Goal: Information Seeking & Learning: Learn about a topic

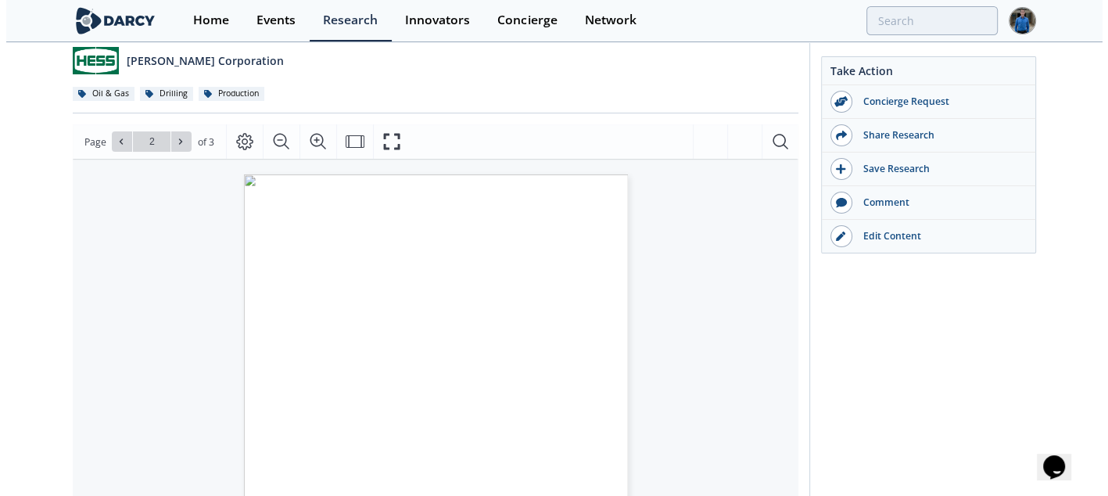
scroll to position [114, 0]
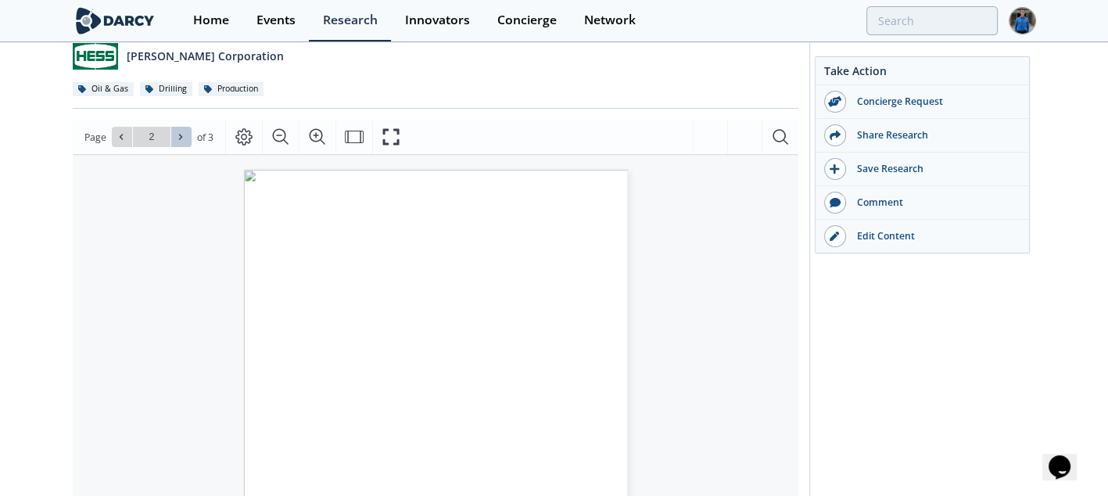
click at [181, 135] on icon at bounding box center [180, 136] width 9 height 9
click at [181, 135] on div "Go to Page 3" at bounding box center [152, 137] width 80 height 20
click at [120, 142] on button at bounding box center [122, 137] width 20 height 20
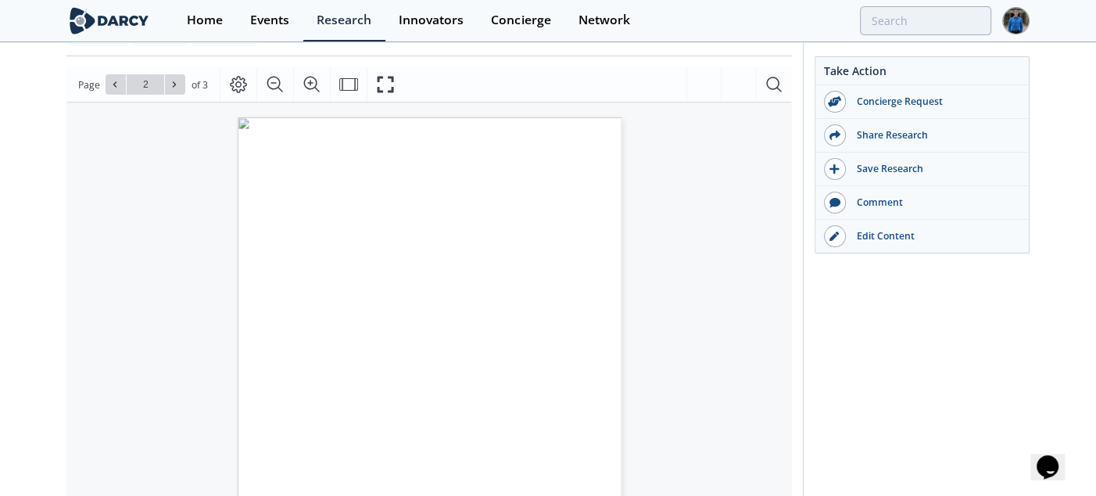
scroll to position [96, 0]
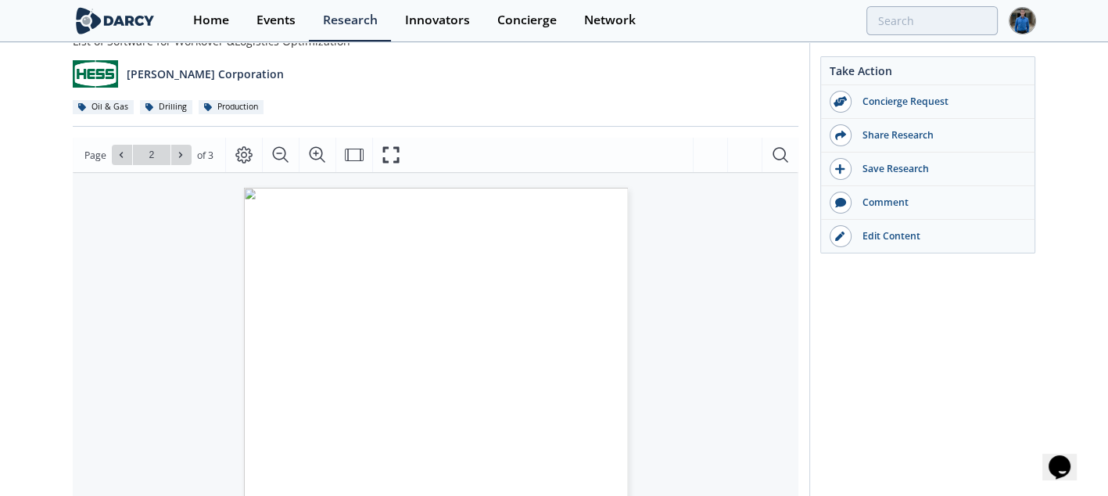
type input "1"
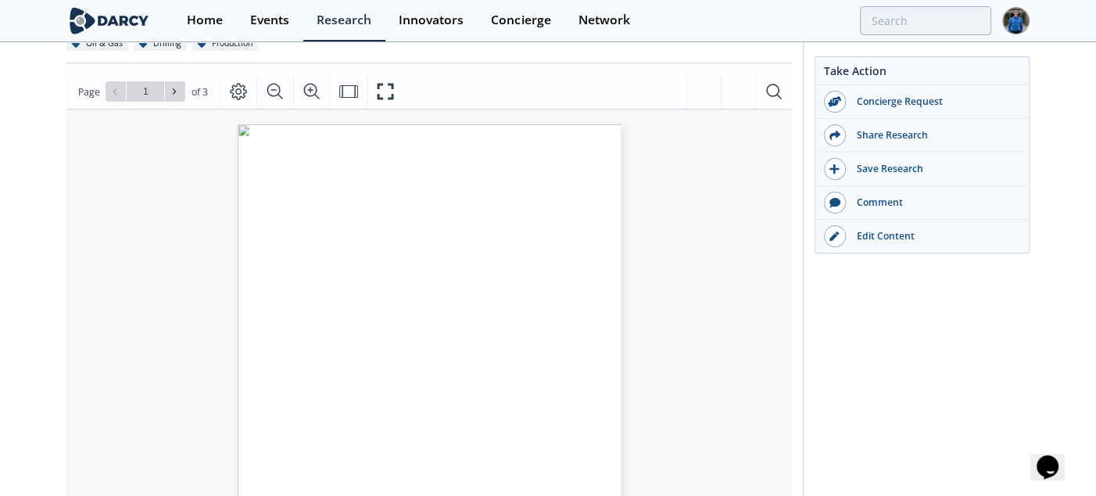
scroll to position [232, 0]
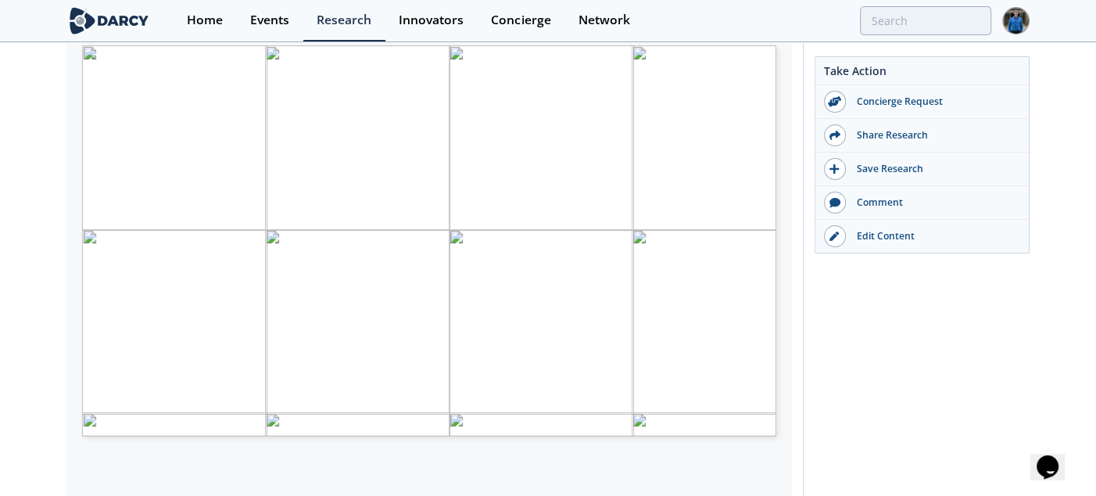
scroll to position [309, 0]
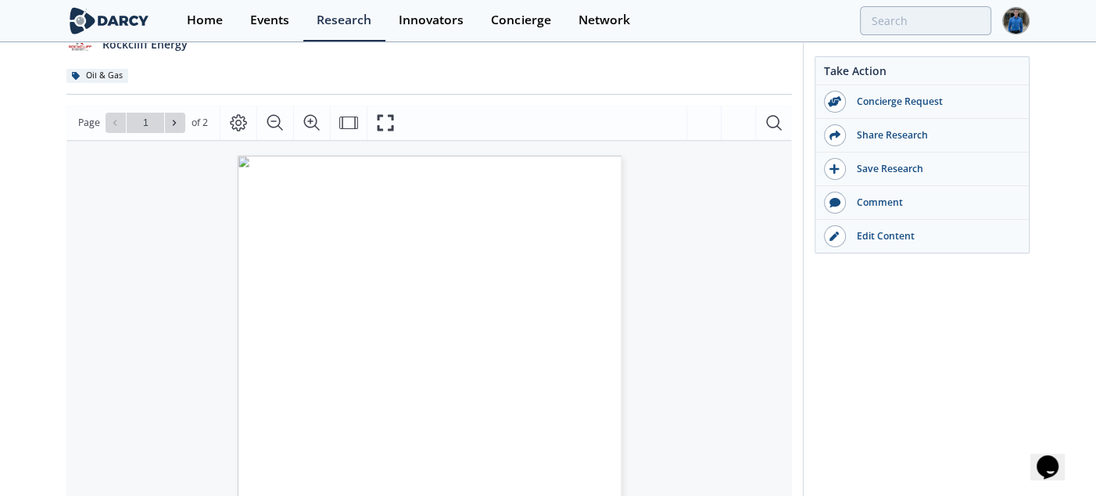
scroll to position [131, 0]
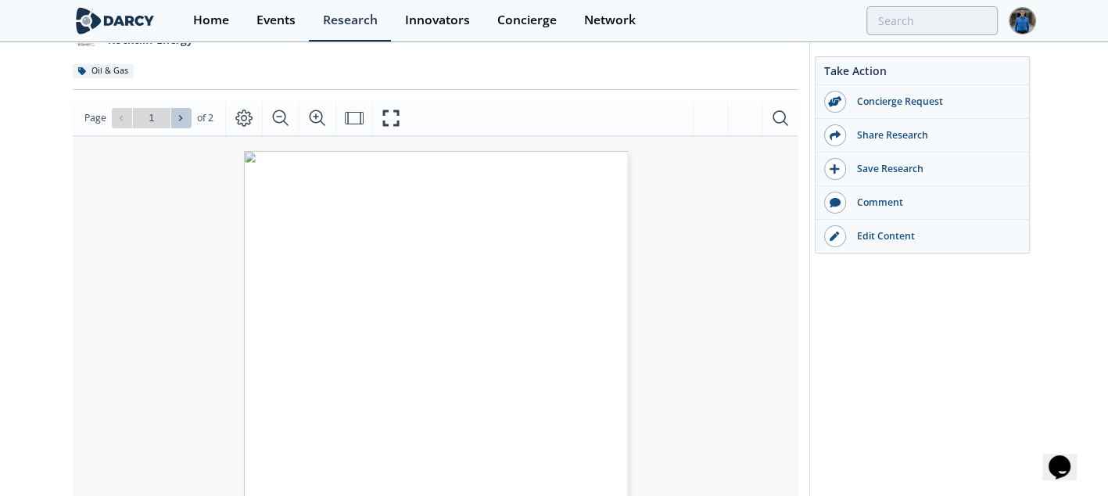
click at [180, 115] on icon at bounding box center [180, 117] width 9 height 9
click at [180, 115] on div "Go to Page 2" at bounding box center [152, 118] width 80 height 20
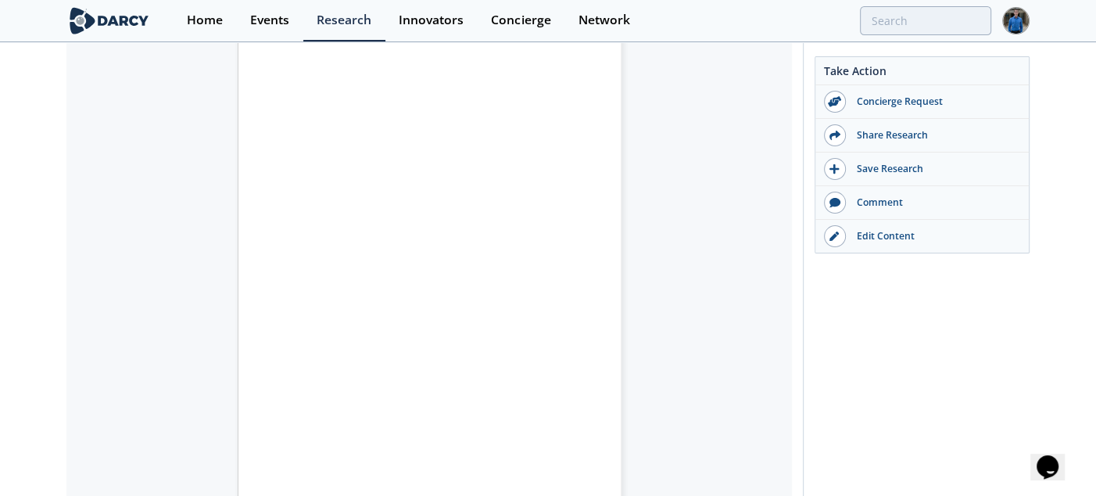
scroll to position [264, 0]
click at [66, 127] on div "Authorization for Expenditure Solutions Concierge • Updated [DATE] A landscape …" at bounding box center [548, 330] width 1096 height 1100
type input "1"
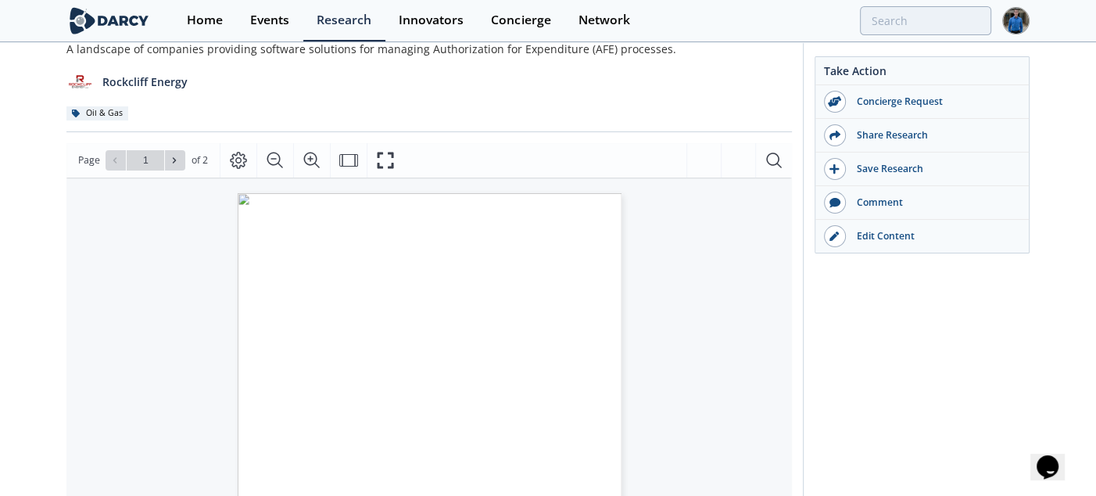
scroll to position [84, 0]
